Goal: Browse casually

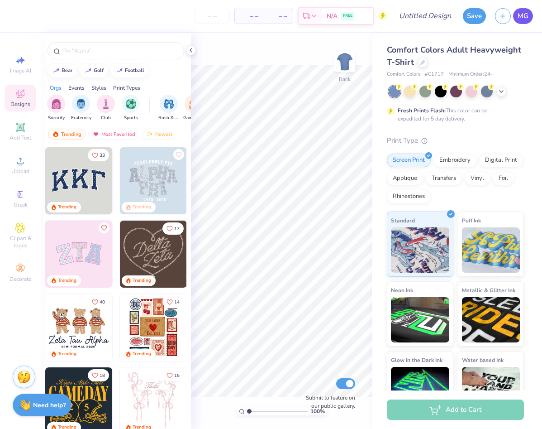
click at [521, 18] on span "MG" at bounding box center [523, 16] width 11 height 10
click at [25, 163] on icon at bounding box center [20, 160] width 11 height 11
click at [407, 96] on div at bounding box center [410, 91] width 12 height 12
click at [423, 98] on div "Fresh Prints Flash: This color can be expedited for 5 day delivery." at bounding box center [455, 104] width 137 height 37
click at [437, 94] on div at bounding box center [441, 91] width 12 height 12
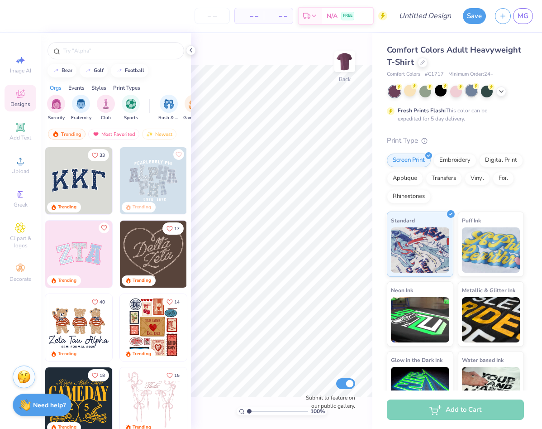
click at [467, 93] on div at bounding box center [472, 91] width 12 height 12
click at [486, 93] on div at bounding box center [487, 91] width 12 height 12
click at [499, 94] on div at bounding box center [502, 91] width 10 height 10
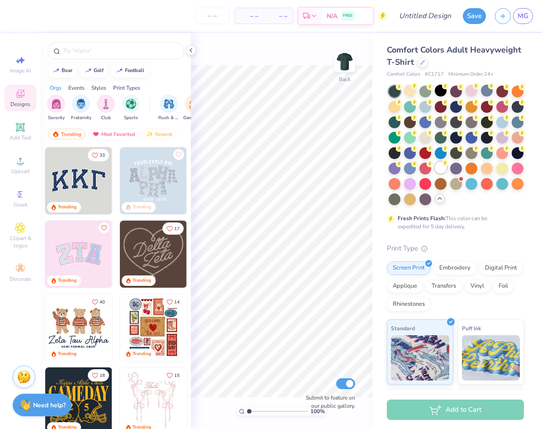
click at [441, 165] on div at bounding box center [441, 168] width 12 height 12
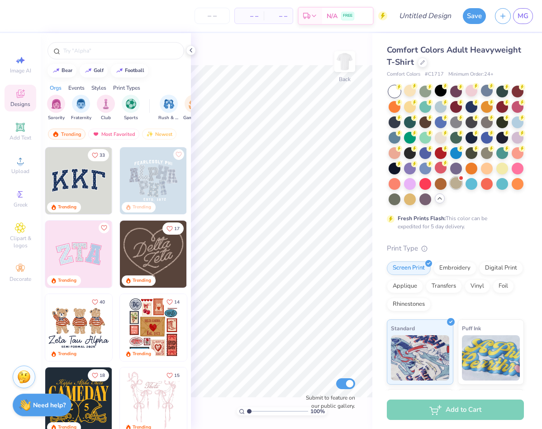
click at [455, 182] on div at bounding box center [457, 183] width 12 height 12
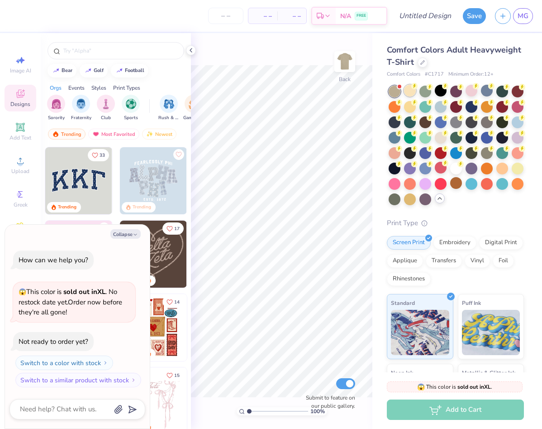
click at [412, 89] on icon at bounding box center [415, 86] width 6 height 6
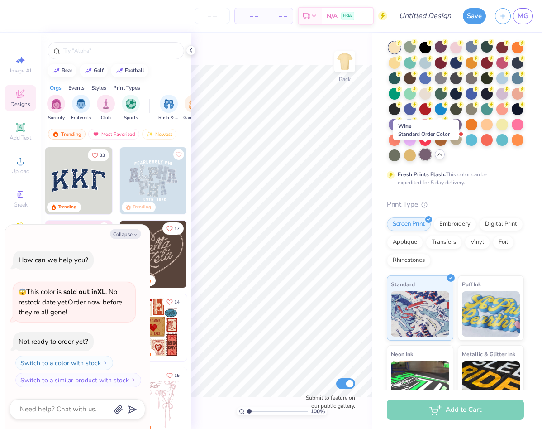
scroll to position [83, 0]
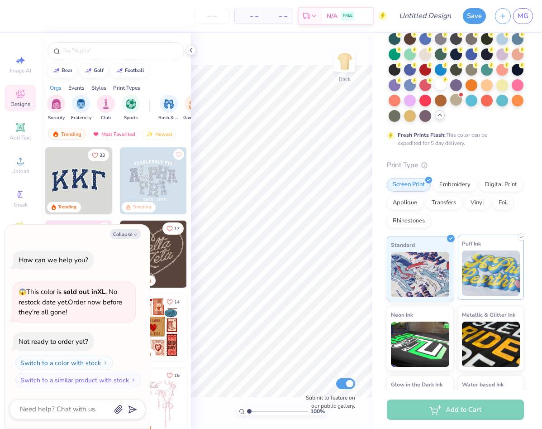
click at [514, 291] on img at bounding box center [491, 272] width 58 height 45
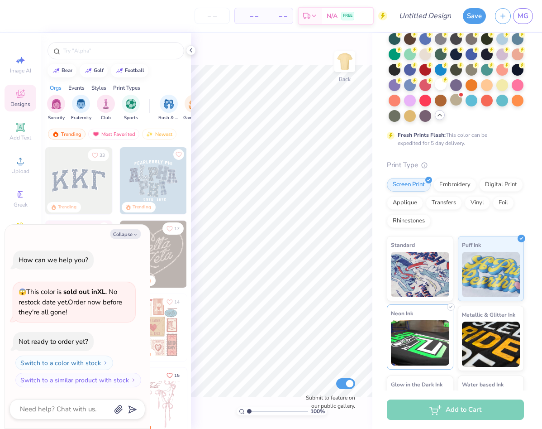
click at [435, 330] on img at bounding box center [420, 342] width 58 height 45
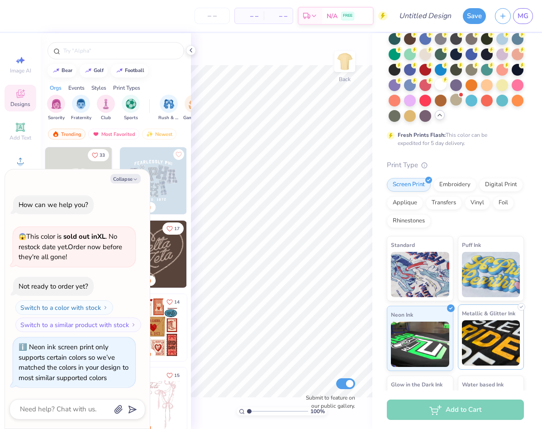
click at [483, 337] on img at bounding box center [491, 342] width 58 height 45
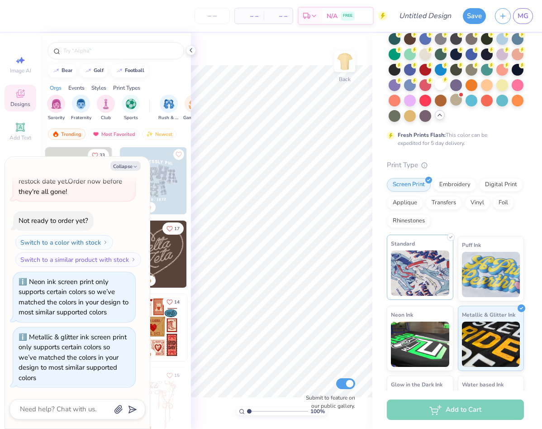
click at [442, 286] on img at bounding box center [420, 272] width 58 height 45
type textarea "x"
